Goal: Transaction & Acquisition: Purchase product/service

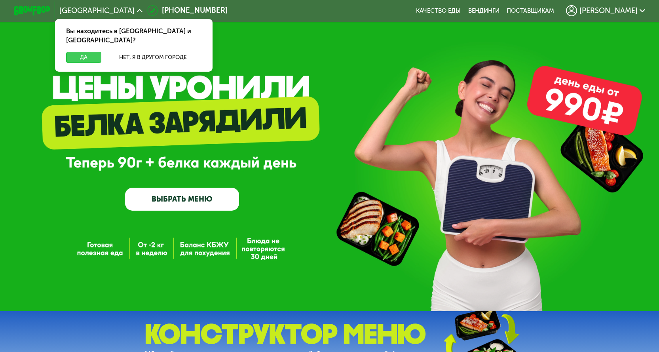
click at [68, 52] on button "Да" at bounding box center [83, 57] width 35 height 11
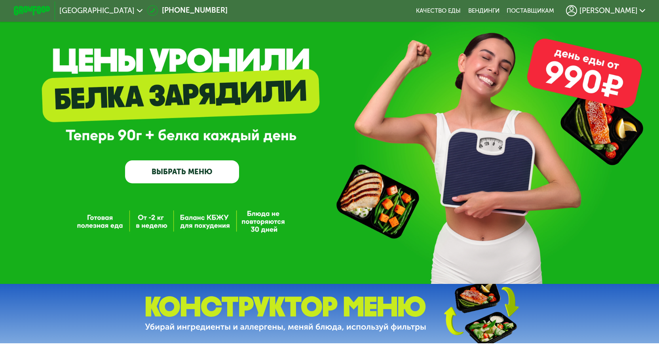
scroll to position [40, 0]
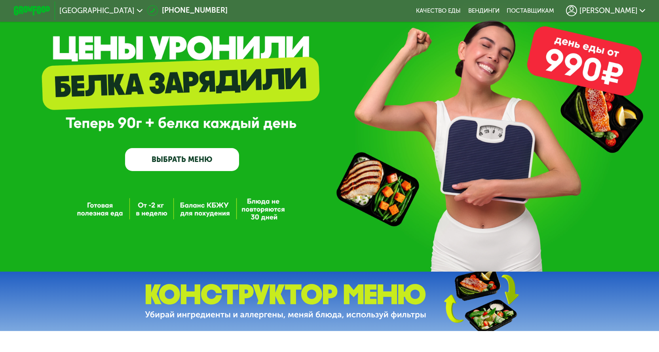
click at [163, 157] on link "ВЫБРАТЬ МЕНЮ" at bounding box center [182, 159] width 114 height 23
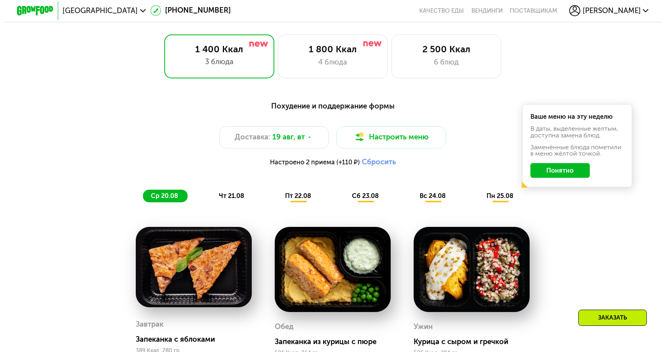
scroll to position [384, 0]
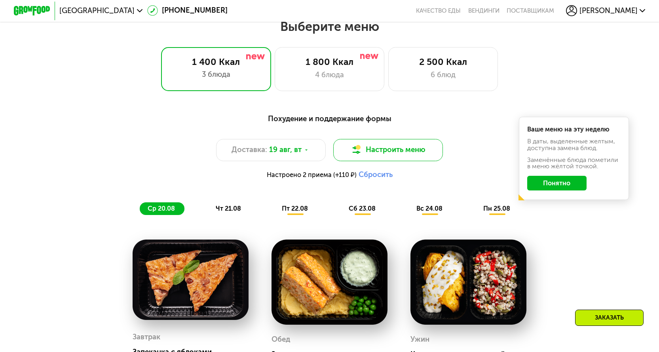
click at [379, 151] on button "Настроить меню" at bounding box center [388, 150] width 110 height 22
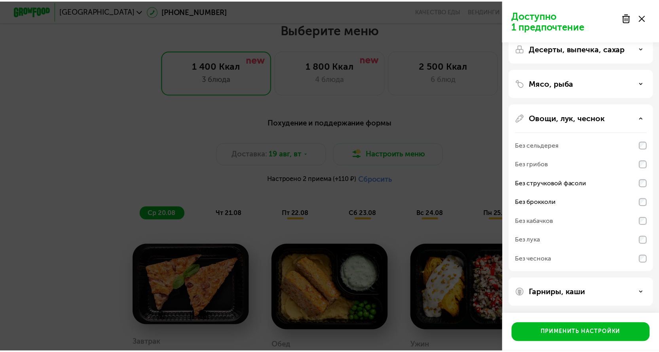
scroll to position [49, 0]
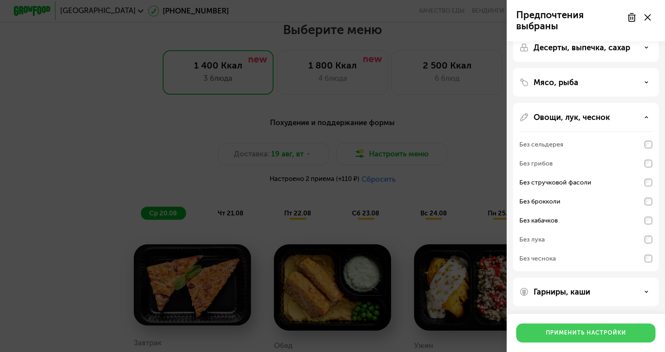
click at [583, 332] on div "Применить настройки" at bounding box center [585, 333] width 80 height 8
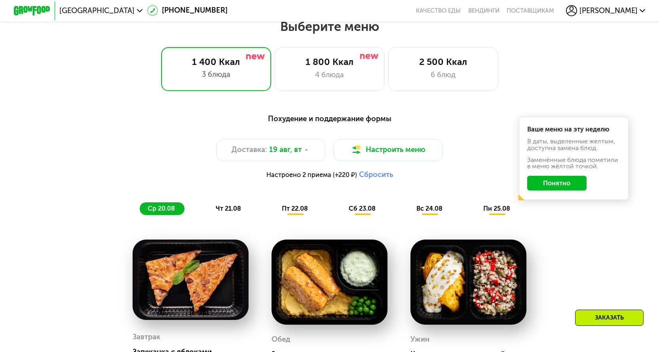
click at [558, 187] on button "Понятно" at bounding box center [556, 183] width 59 height 15
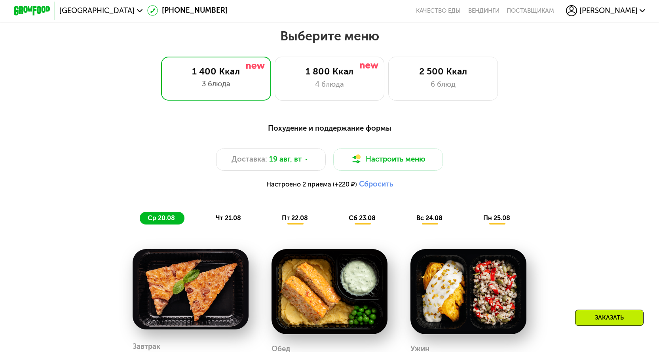
scroll to position [423, 0]
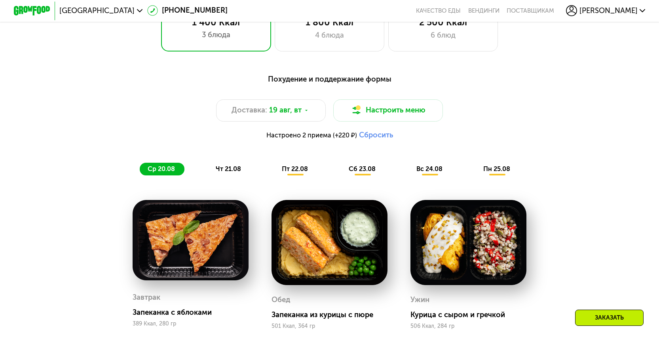
click at [225, 171] on span "чт 21.08" at bounding box center [228, 169] width 25 height 8
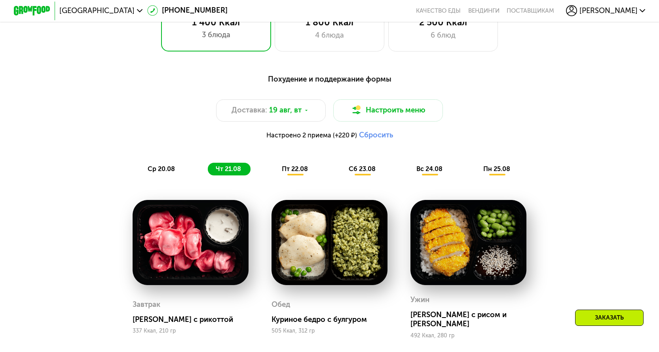
scroll to position [463, 0]
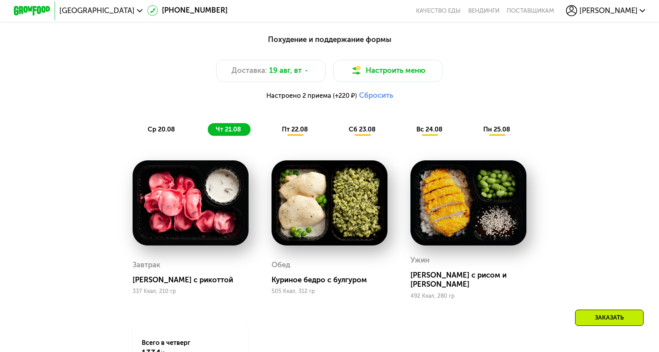
click at [297, 133] on span "пт 22.08" at bounding box center [295, 129] width 26 height 8
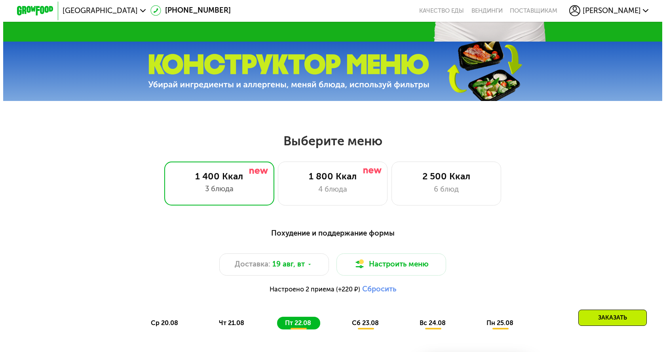
scroll to position [265, 0]
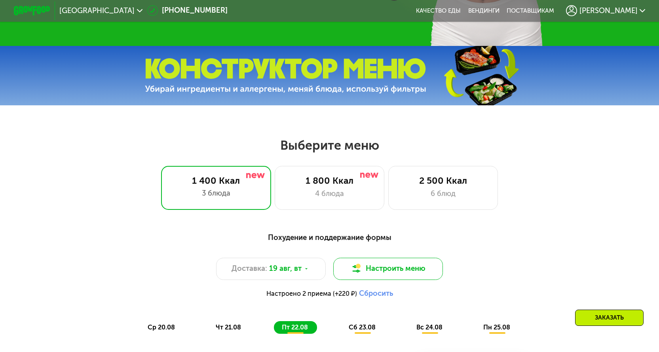
click at [377, 267] on button "Настроить меню" at bounding box center [388, 268] width 110 height 22
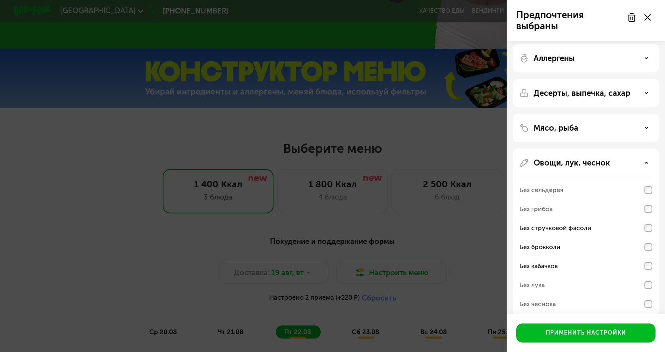
scroll to position [0, 0]
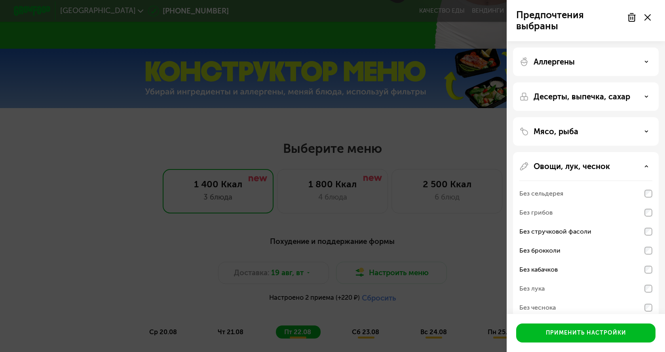
click at [568, 130] on p "Мясо, рыба" at bounding box center [555, 131] width 45 height 9
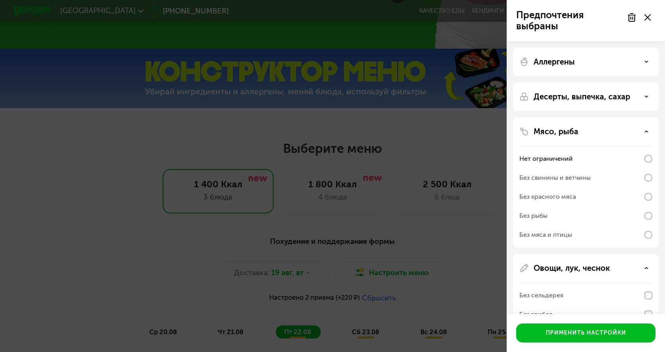
click at [568, 130] on p "Мясо, рыба" at bounding box center [555, 131] width 45 height 9
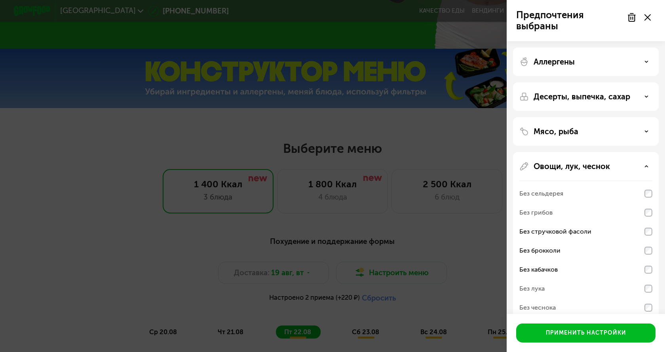
click at [568, 117] on div "Десерты, выпечка, сахар" at bounding box center [586, 131] width 146 height 28
click at [573, 95] on p "Десерты, выпечка, сахар" at bounding box center [581, 96] width 97 height 9
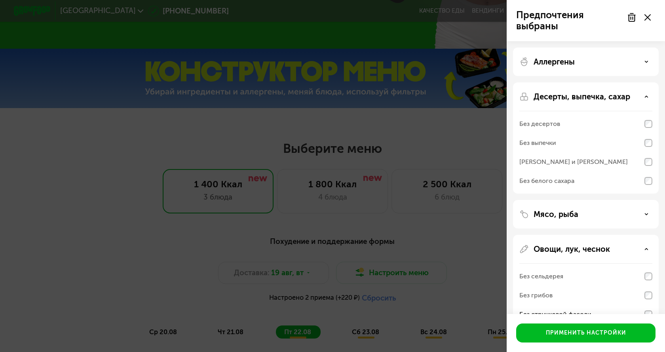
click at [572, 96] on p "Десерты, выпечка, сахар" at bounding box center [581, 96] width 97 height 9
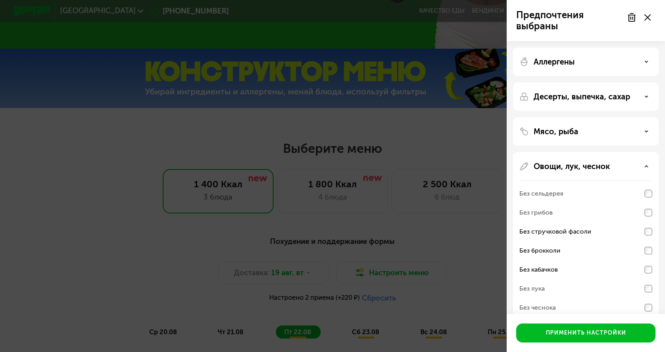
click at [556, 64] on p "Аллергены" at bounding box center [553, 61] width 41 height 9
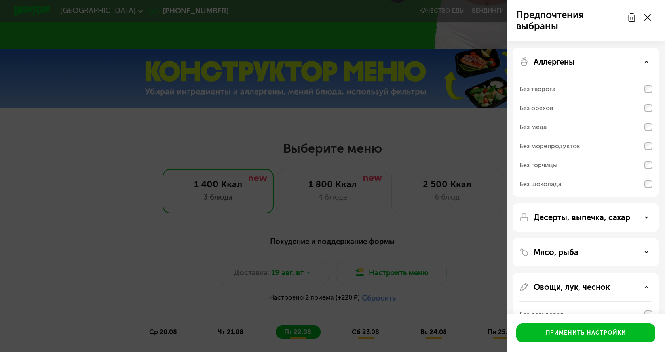
click at [556, 64] on p "Аллергены" at bounding box center [553, 61] width 41 height 9
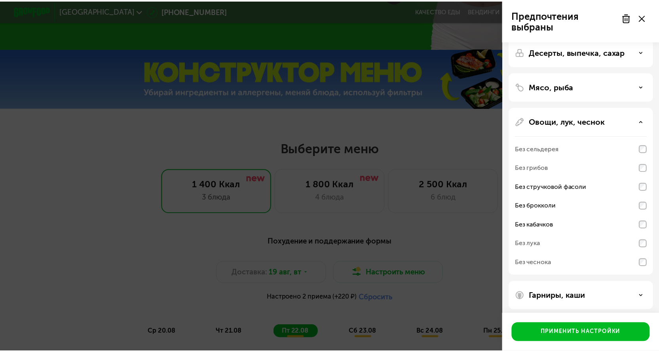
scroll to position [49, 0]
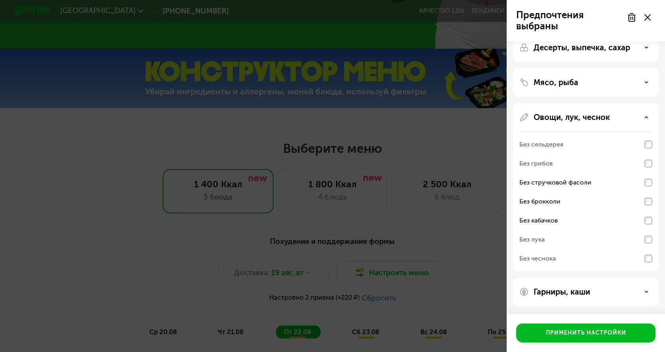
click at [424, 234] on div "Предпочтения выбраны Аллергены Десерты, выпечка, сахар Мясо, рыба Овощи, лук, ч…" at bounding box center [332, 176] width 665 height 352
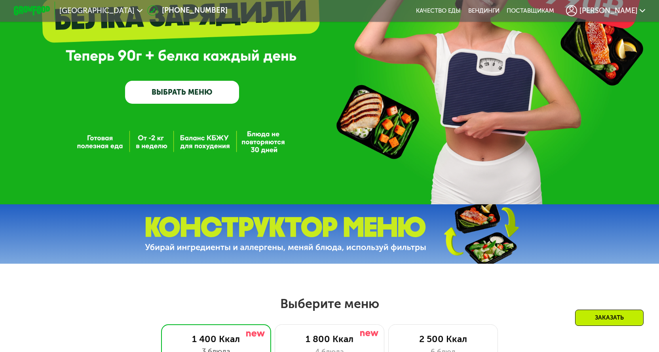
scroll to position [0, 0]
